Goal: Find specific page/section: Find specific page/section

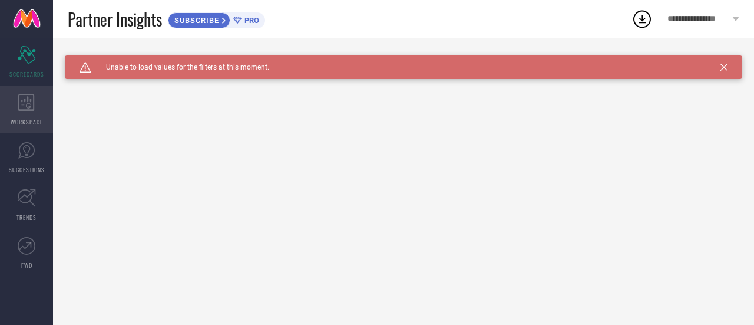
click at [17, 105] on div "WORKSPACE" at bounding box center [26, 109] width 53 height 47
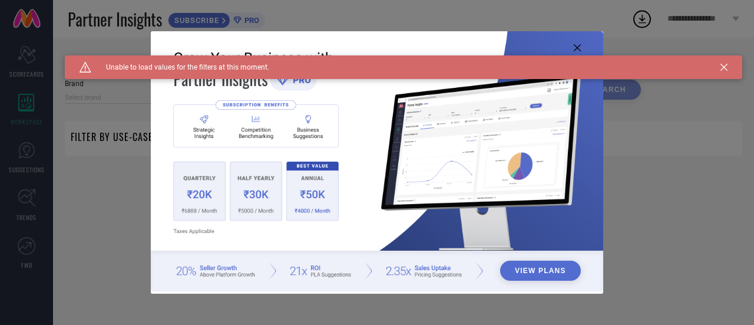
type input "1 STOP FASHION"
type input "All"
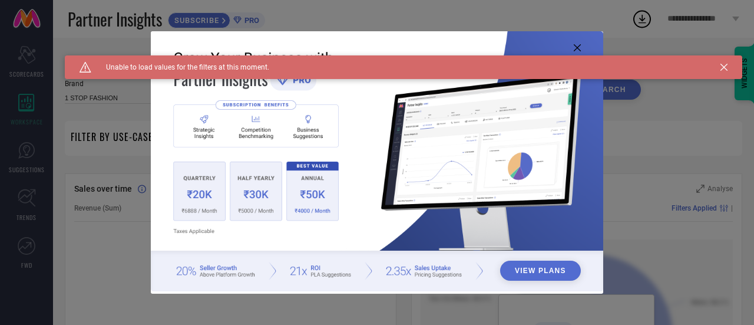
click at [579, 45] on icon at bounding box center [577, 47] width 7 height 7
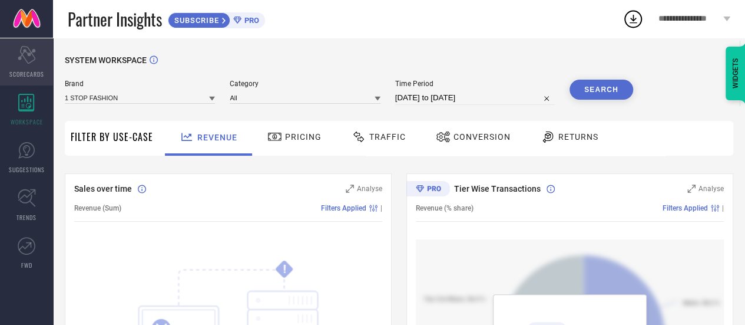
click at [37, 71] on span "SCORECARDS" at bounding box center [26, 74] width 35 height 9
